Goal: Download file/media

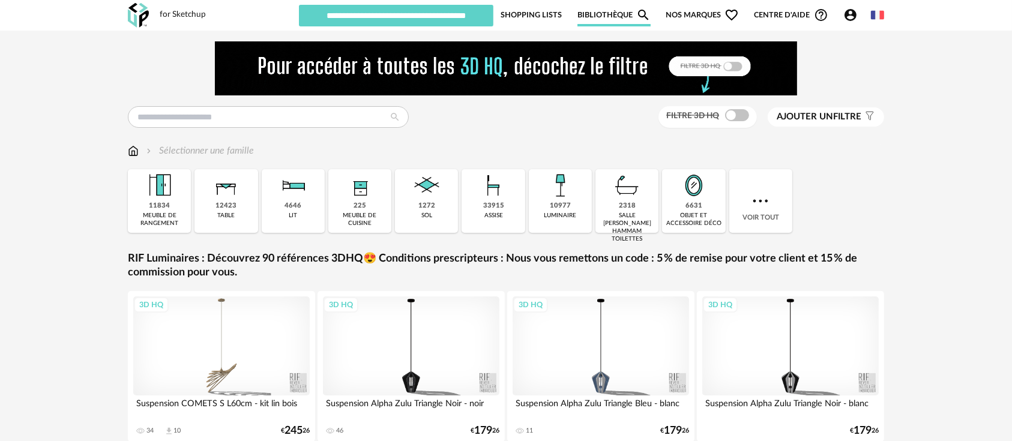
click at [543, 13] on link "Shopping Lists" at bounding box center [531, 15] width 61 height 23
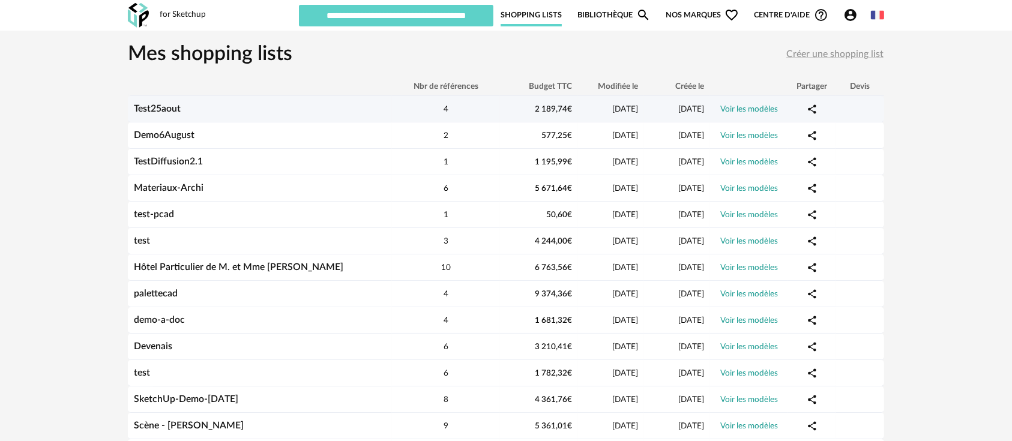
click at [169, 103] on div "Test25aout" at bounding box center [260, 108] width 264 height 11
click at [166, 107] on link "Test25aout" at bounding box center [157, 109] width 47 height 10
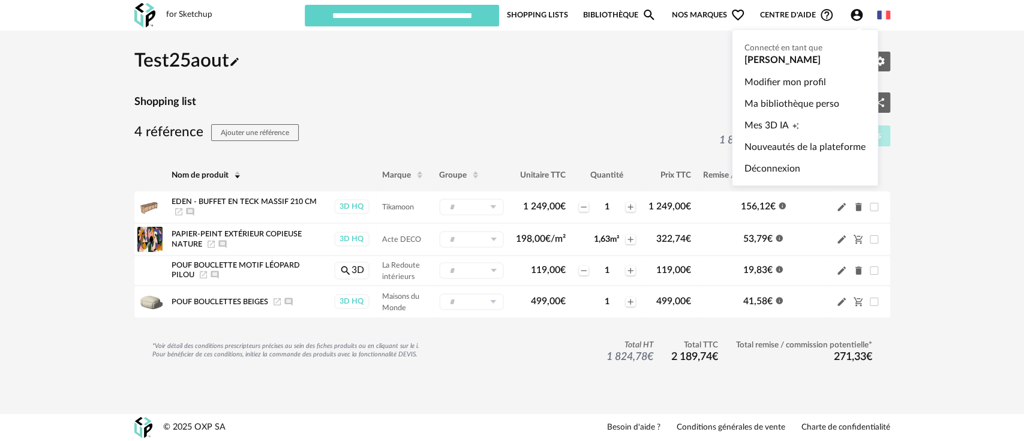
click at [859, 10] on icon "Account Circle icon" at bounding box center [857, 15] width 12 height 12
click at [757, 117] on span "Mes 3D IA" at bounding box center [767, 126] width 44 height 22
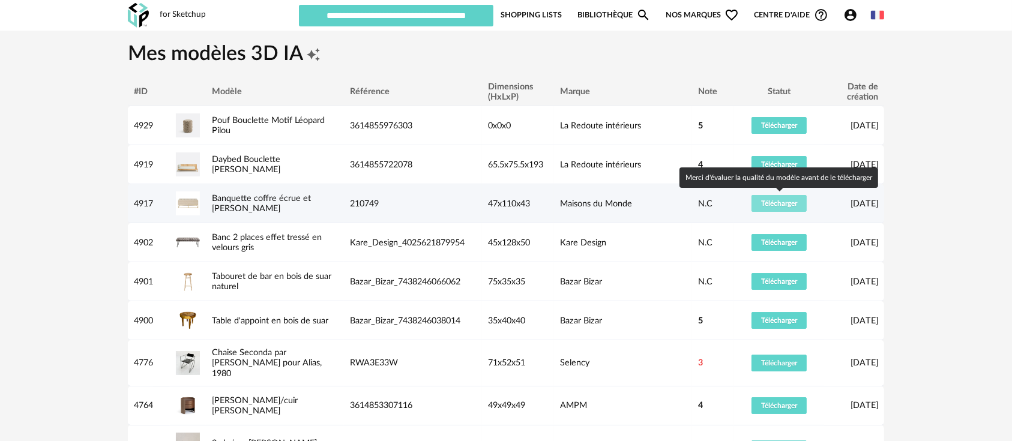
click at [772, 208] on button "Télécharger" at bounding box center [778, 203] width 55 height 17
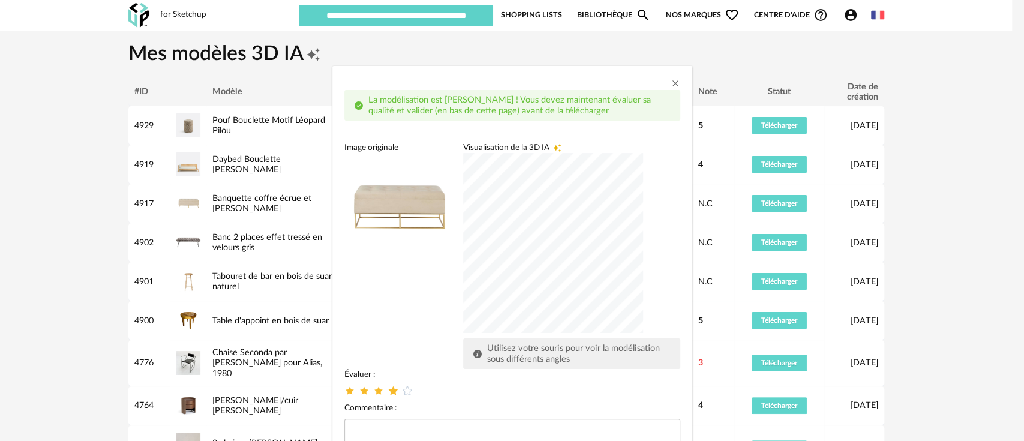
click at [386, 388] on icon "dialog" at bounding box center [392, 391] width 13 height 13
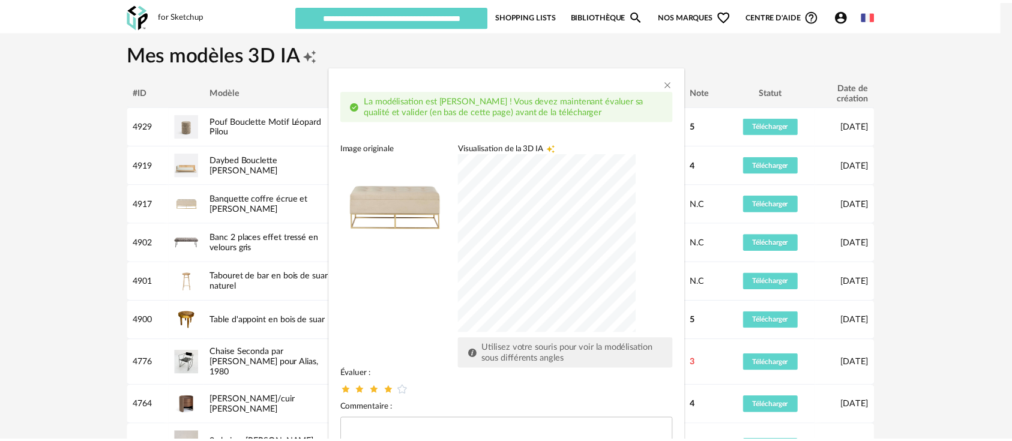
scroll to position [80, 0]
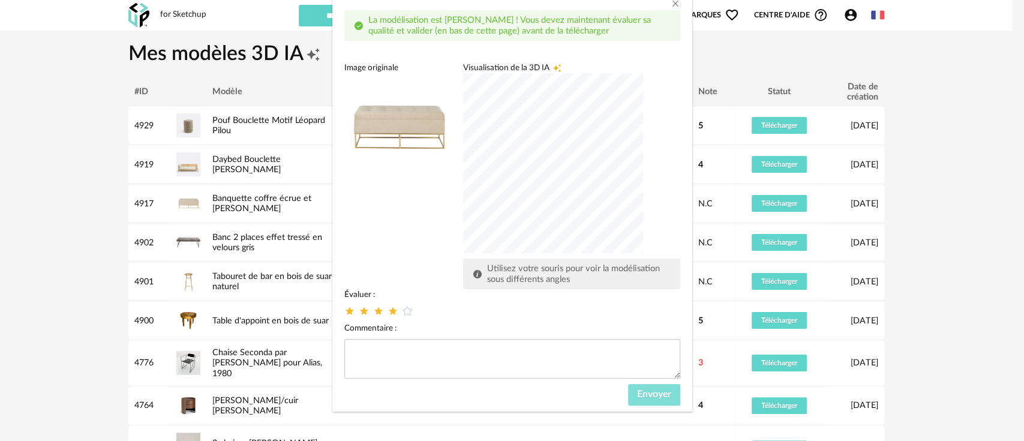
click at [637, 397] on span "Envoyer" at bounding box center [654, 394] width 34 height 10
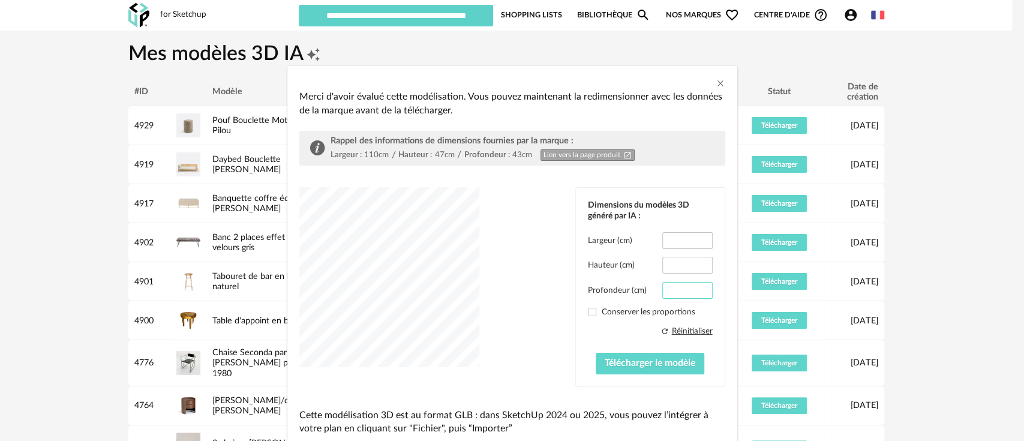
drag, startPoint x: 684, startPoint y: 284, endPoint x: 663, endPoint y: 284, distance: 21.0
click at [663, 284] on input "****" at bounding box center [688, 290] width 50 height 17
type input "**"
click at [633, 362] on span "Télécharger le modèle" at bounding box center [650, 363] width 91 height 10
